Goal: Transaction & Acquisition: Purchase product/service

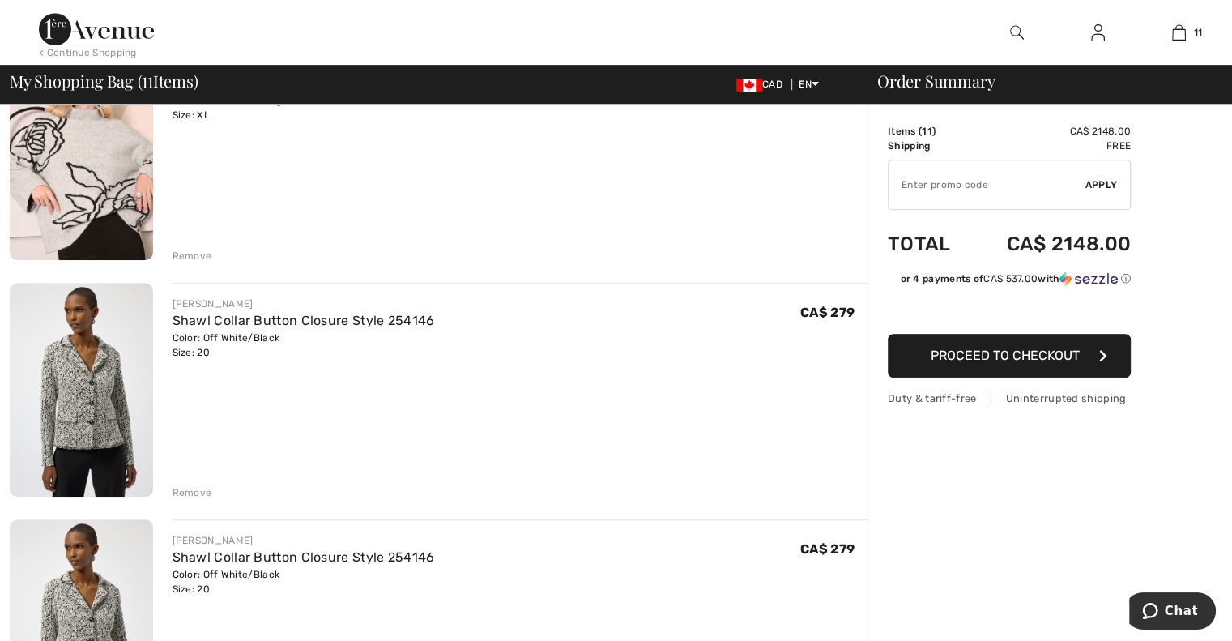
scroll to position [909, 0]
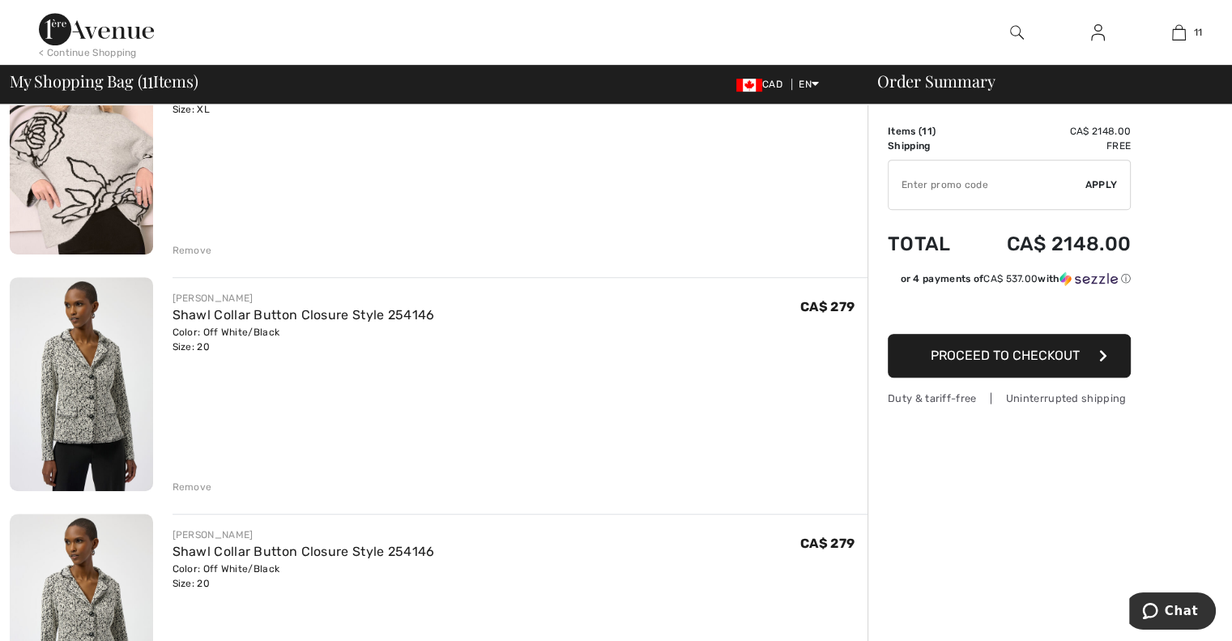
click at [193, 485] on div "Remove" at bounding box center [192, 486] width 40 height 15
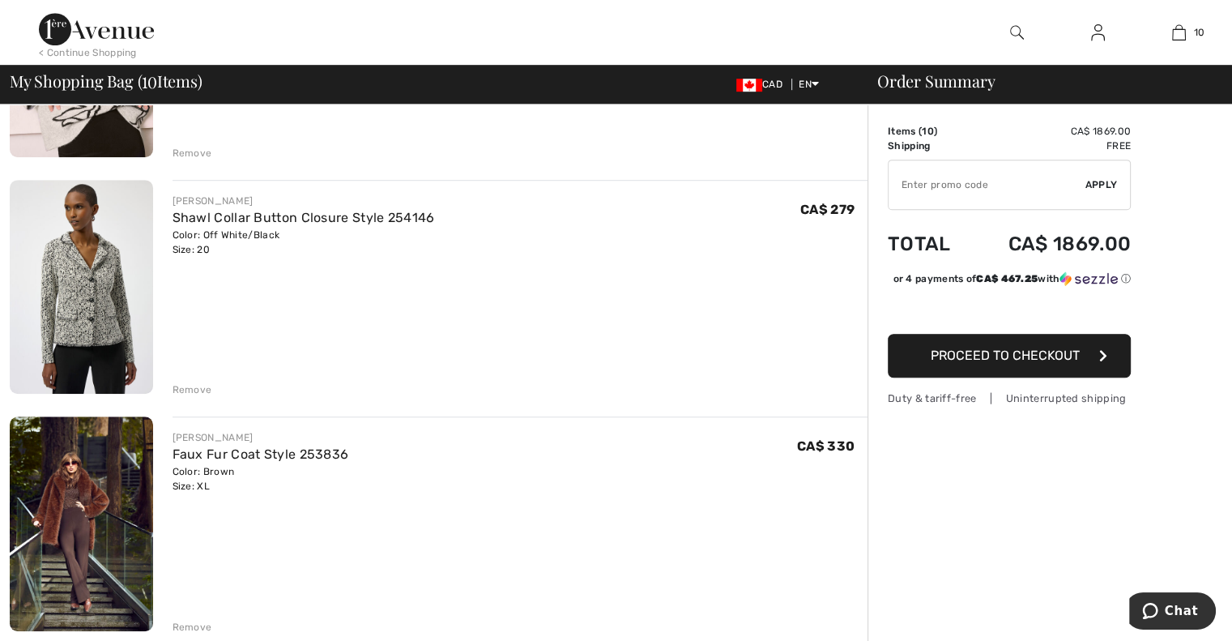
scroll to position [1007, 0]
click at [200, 383] on div "Remove" at bounding box center [192, 388] width 40 height 15
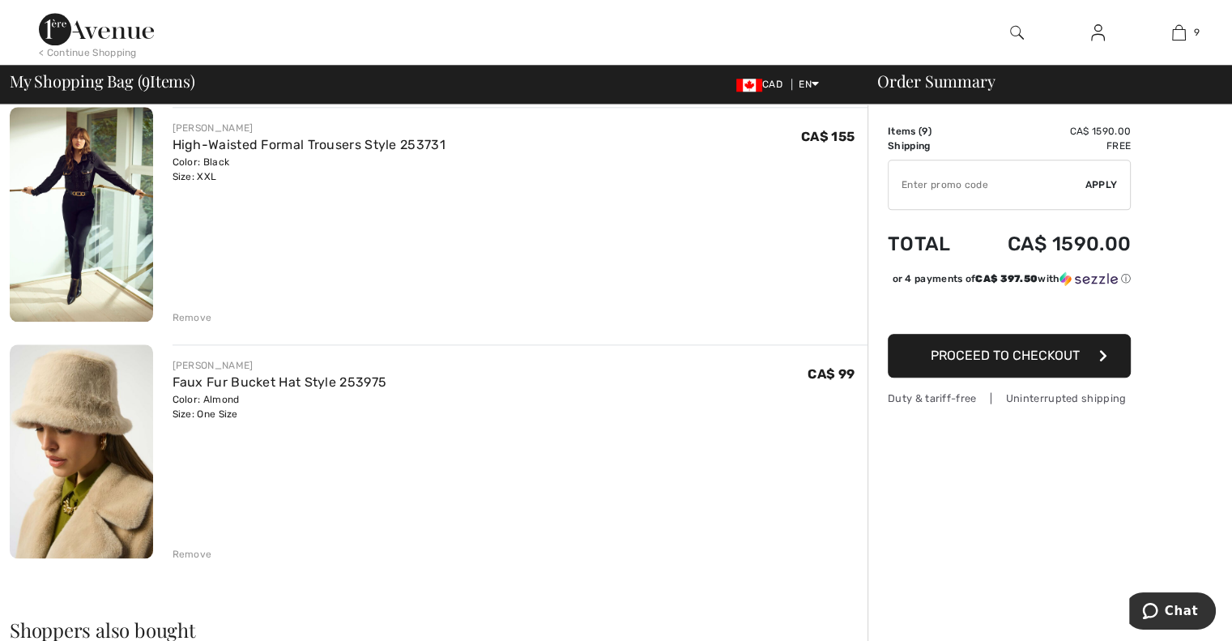
scroll to position [1797, 0]
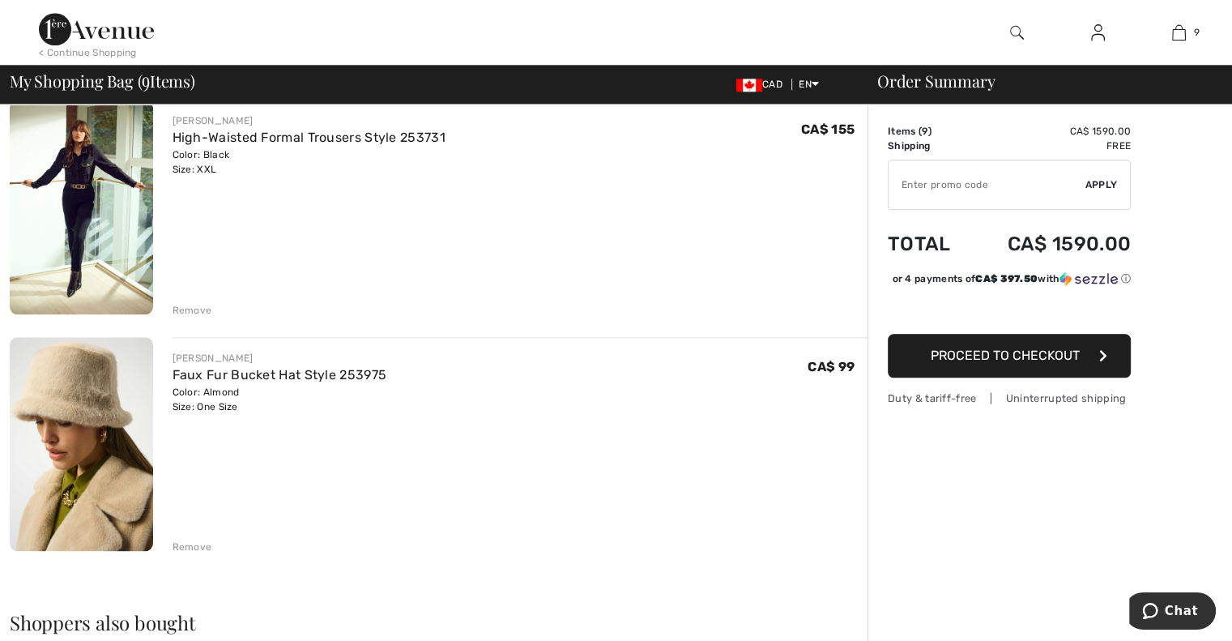
click at [201, 543] on div "Remove" at bounding box center [192, 546] width 40 height 15
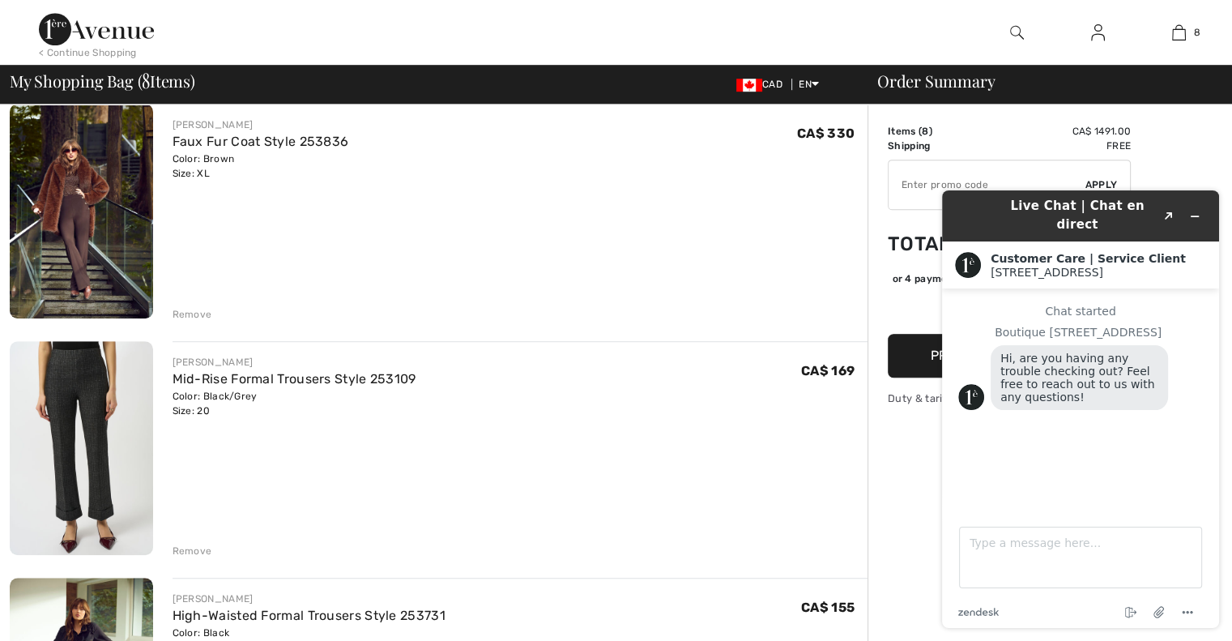
scroll to position [1082, 0]
click at [1208, 207] on header "Live Chat | Chat en direct Created with Sketch." at bounding box center [1080, 215] width 277 height 51
click at [1196, 211] on icon "Minimize widget" at bounding box center [1194, 216] width 11 height 11
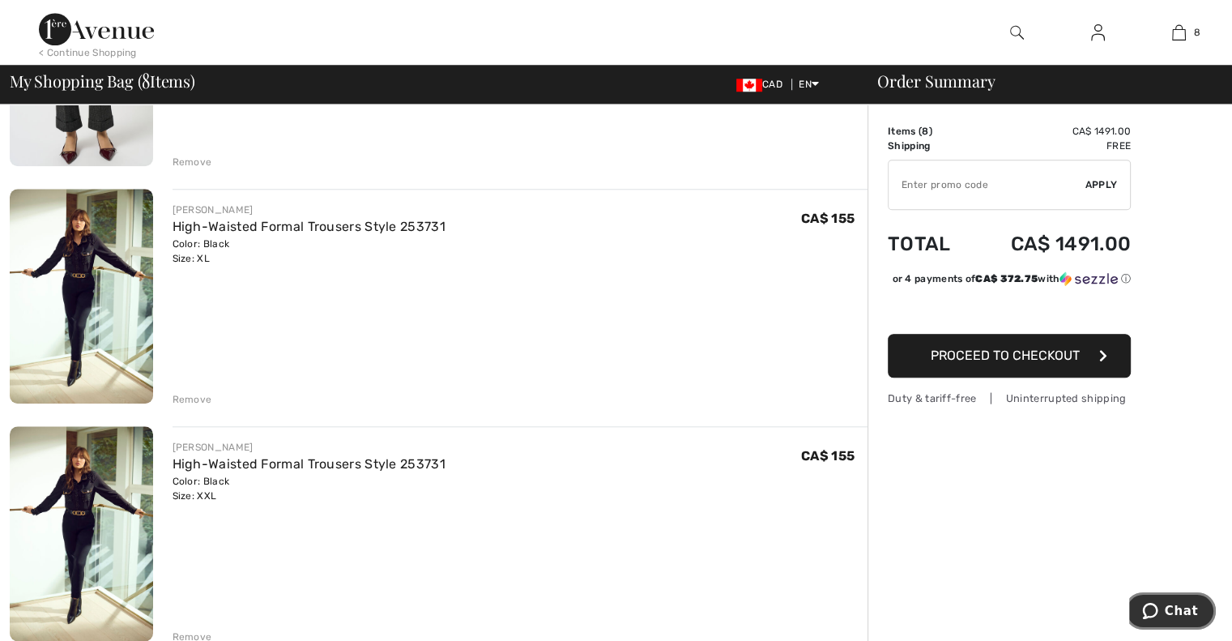
scroll to position [1471, 0]
click at [194, 394] on div "Remove" at bounding box center [192, 399] width 40 height 15
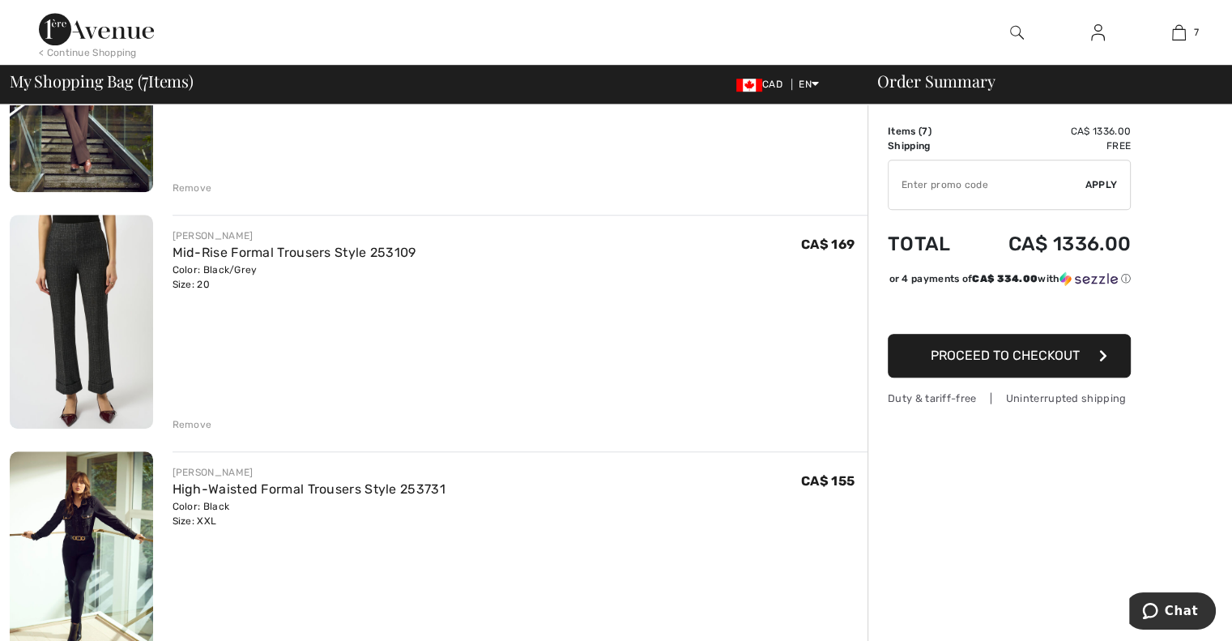
scroll to position [1205, 0]
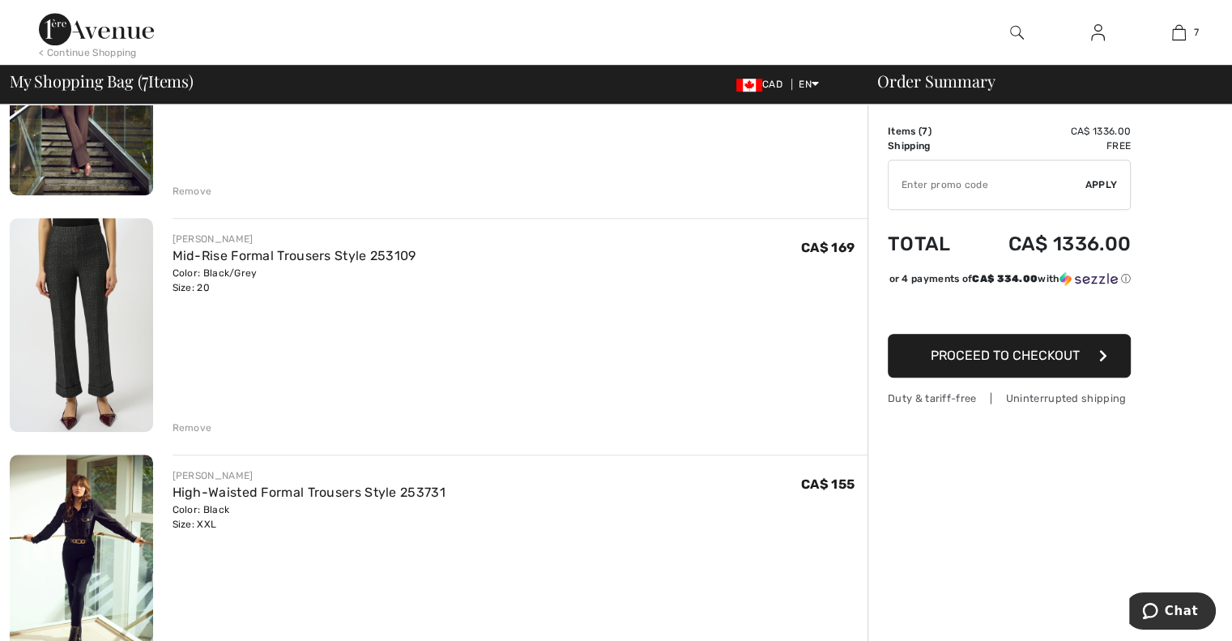
click at [92, 492] on img at bounding box center [81, 561] width 143 height 215
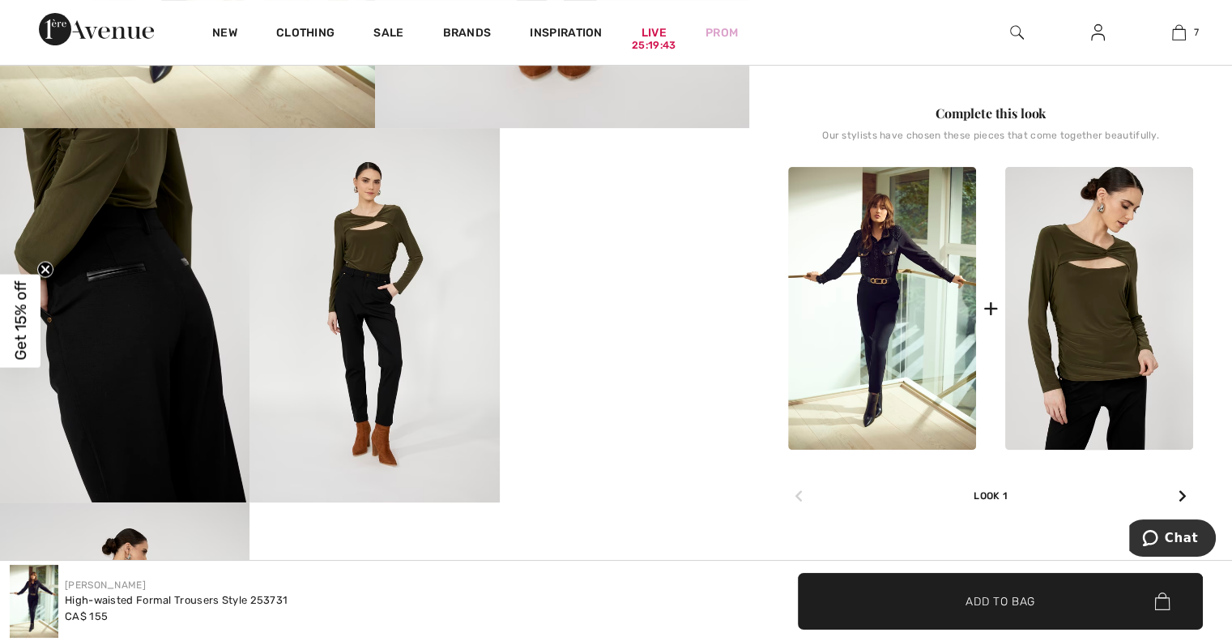
scroll to position [531, 0]
